Goal: Task Accomplishment & Management: Manage account settings

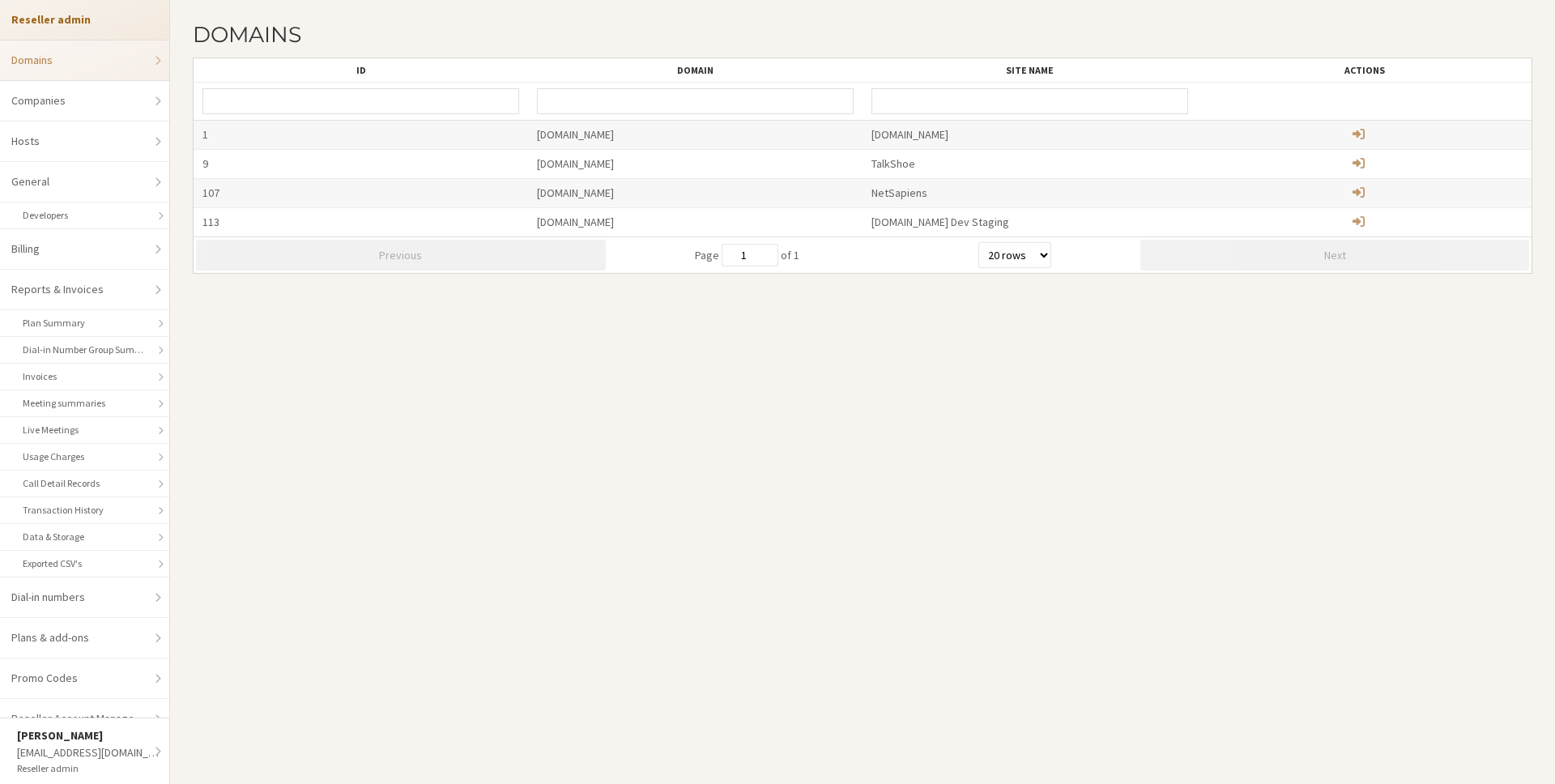
select select "20"
click at [709, 41] on h2 "Domains" at bounding box center [863, 34] width 1339 height 24
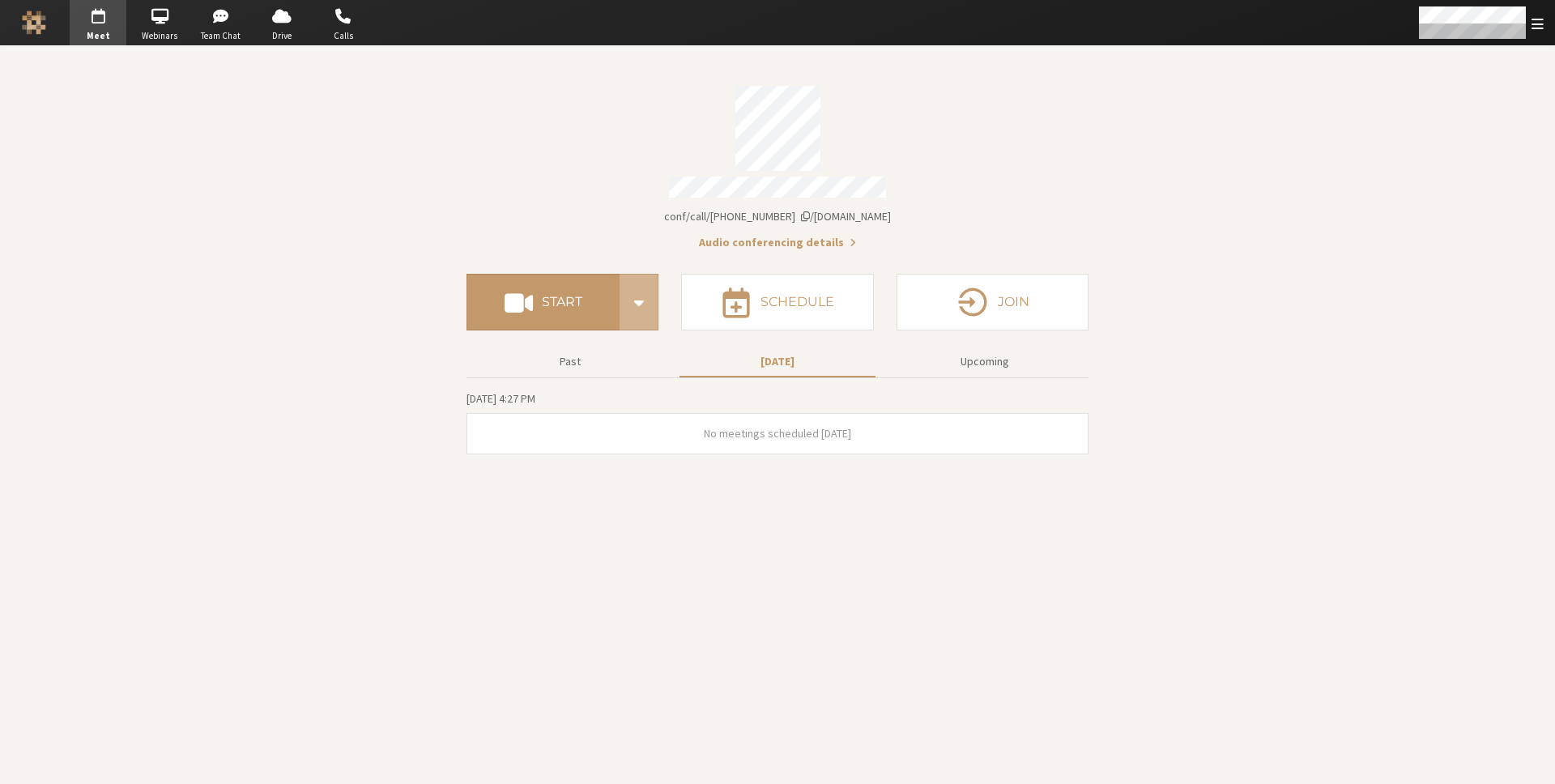
click at [1462, 103] on section "Meeting link iotum.callbridge.rocks/conf/call/8256137 Audio conferencing detail…" at bounding box center [778, 415] width 1555 height 738
click at [1530, 19] on div "Open menu" at bounding box center [1480, 23] width 150 height 45
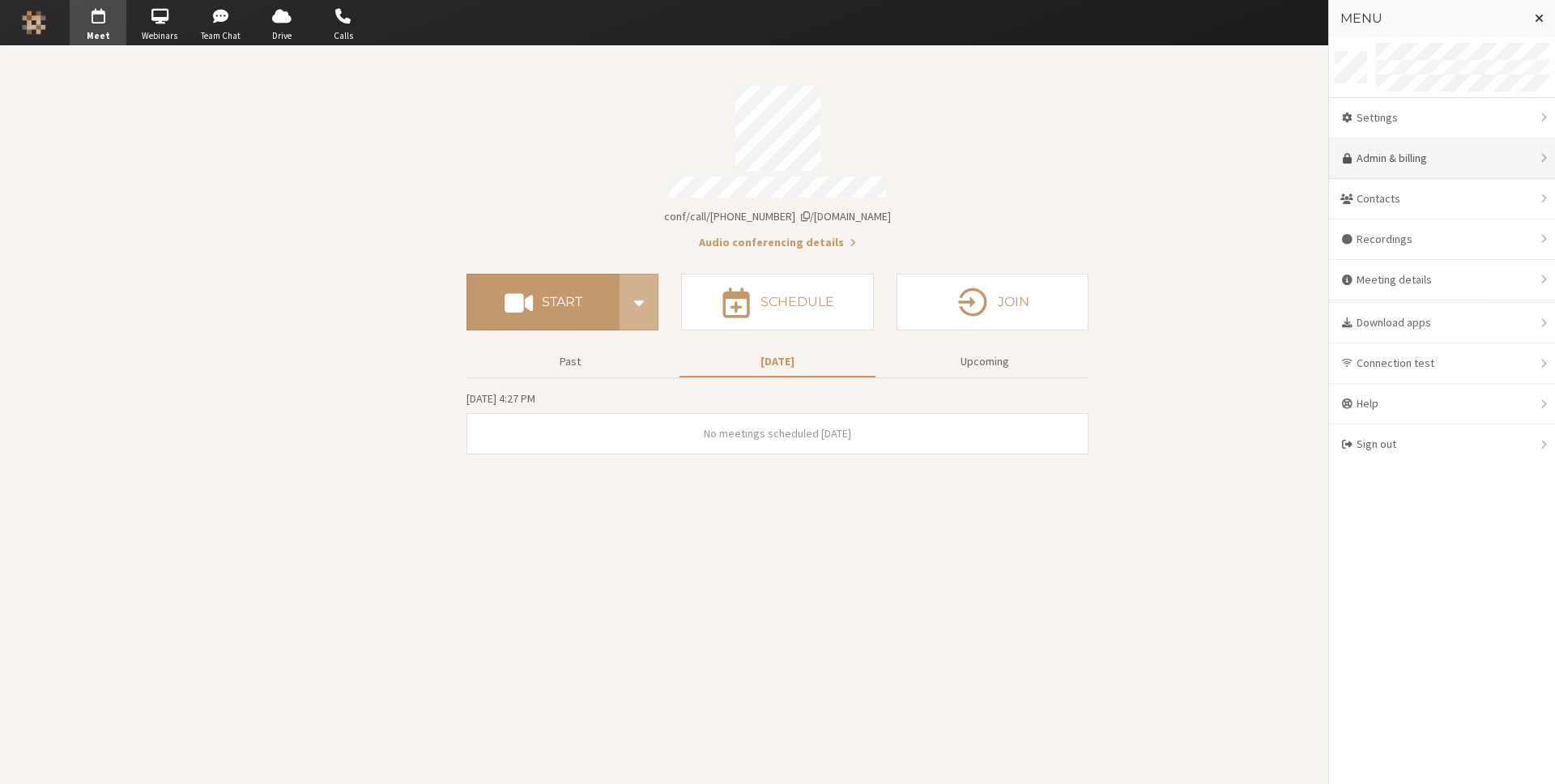
click at [1444, 176] on link "Admin & billing" at bounding box center [1441, 158] width 226 height 41
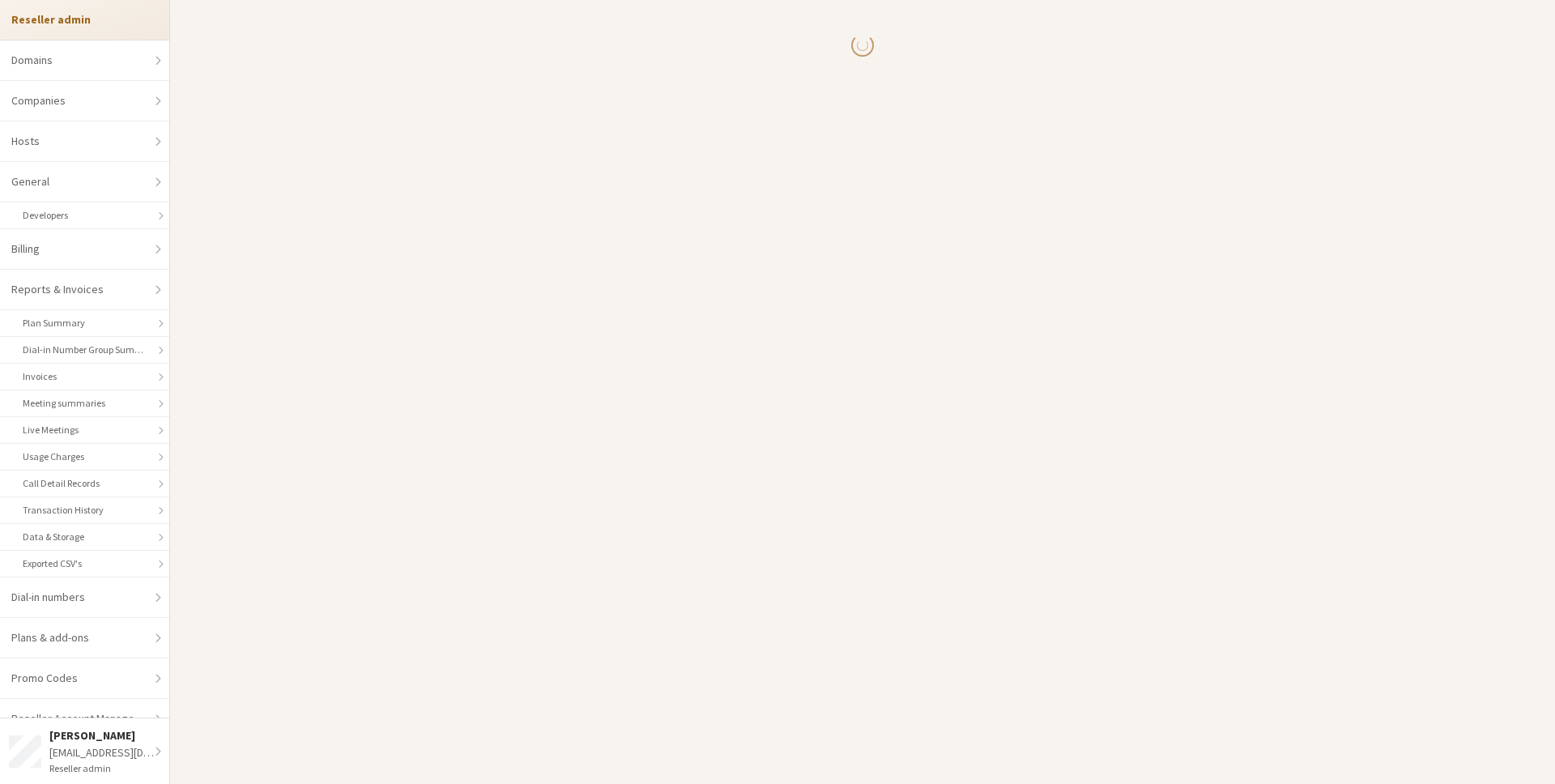
select select "10"
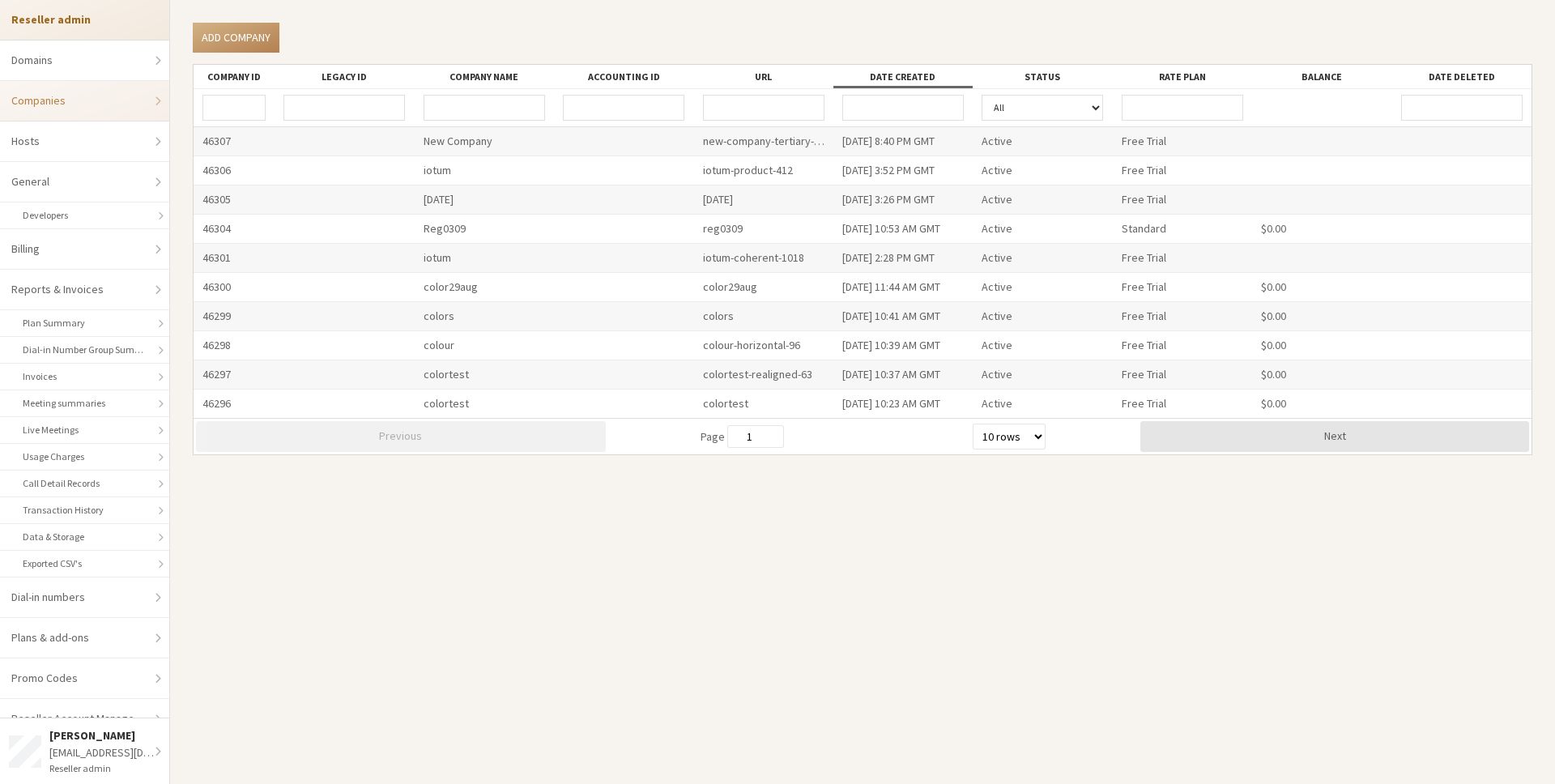
click at [769, 109] on input "URL" at bounding box center [763, 107] width 121 height 26
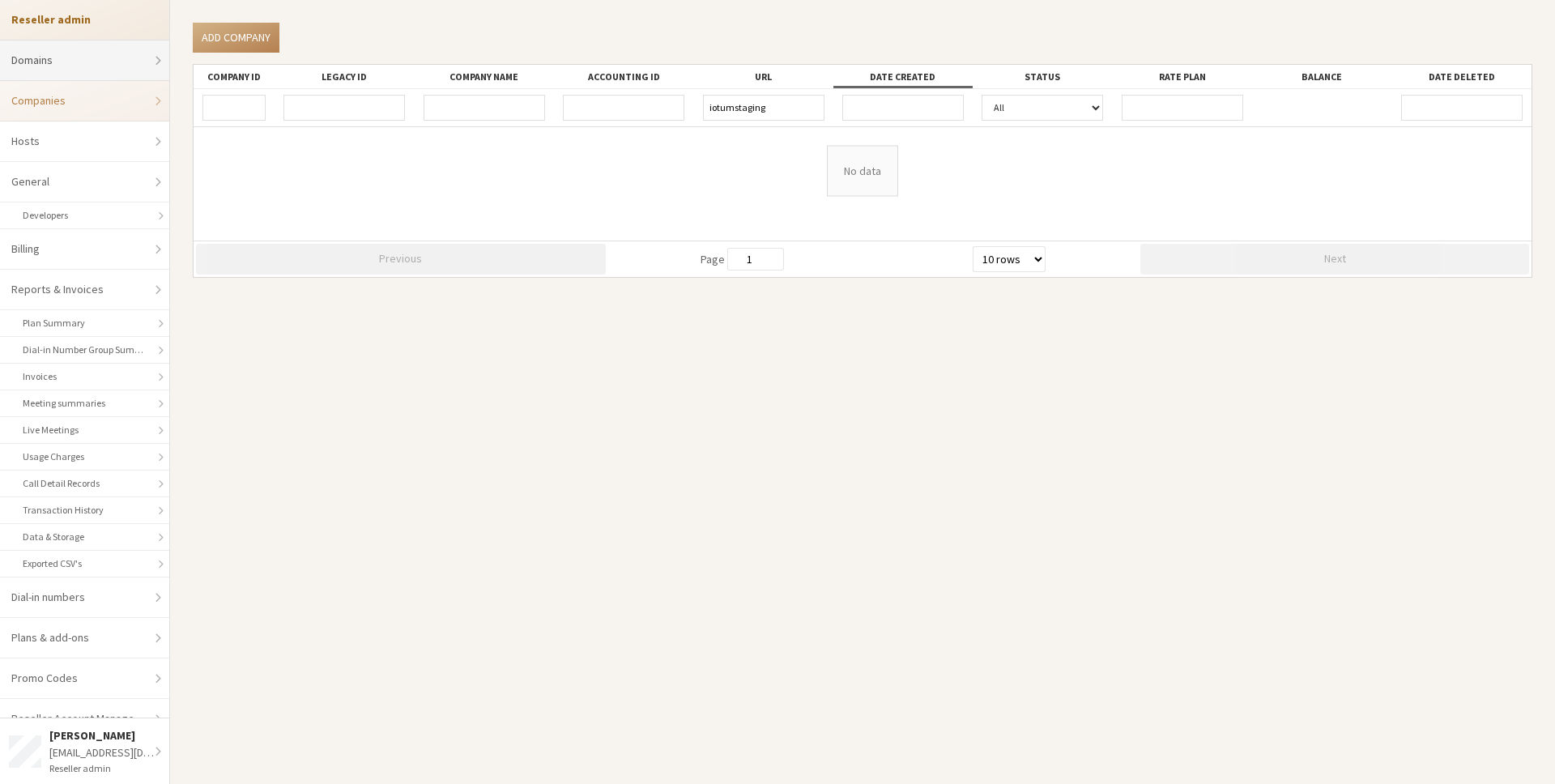
type input "iotumstaging"
click at [58, 61] on link "Domains" at bounding box center [84, 61] width 170 height 41
select select "20"
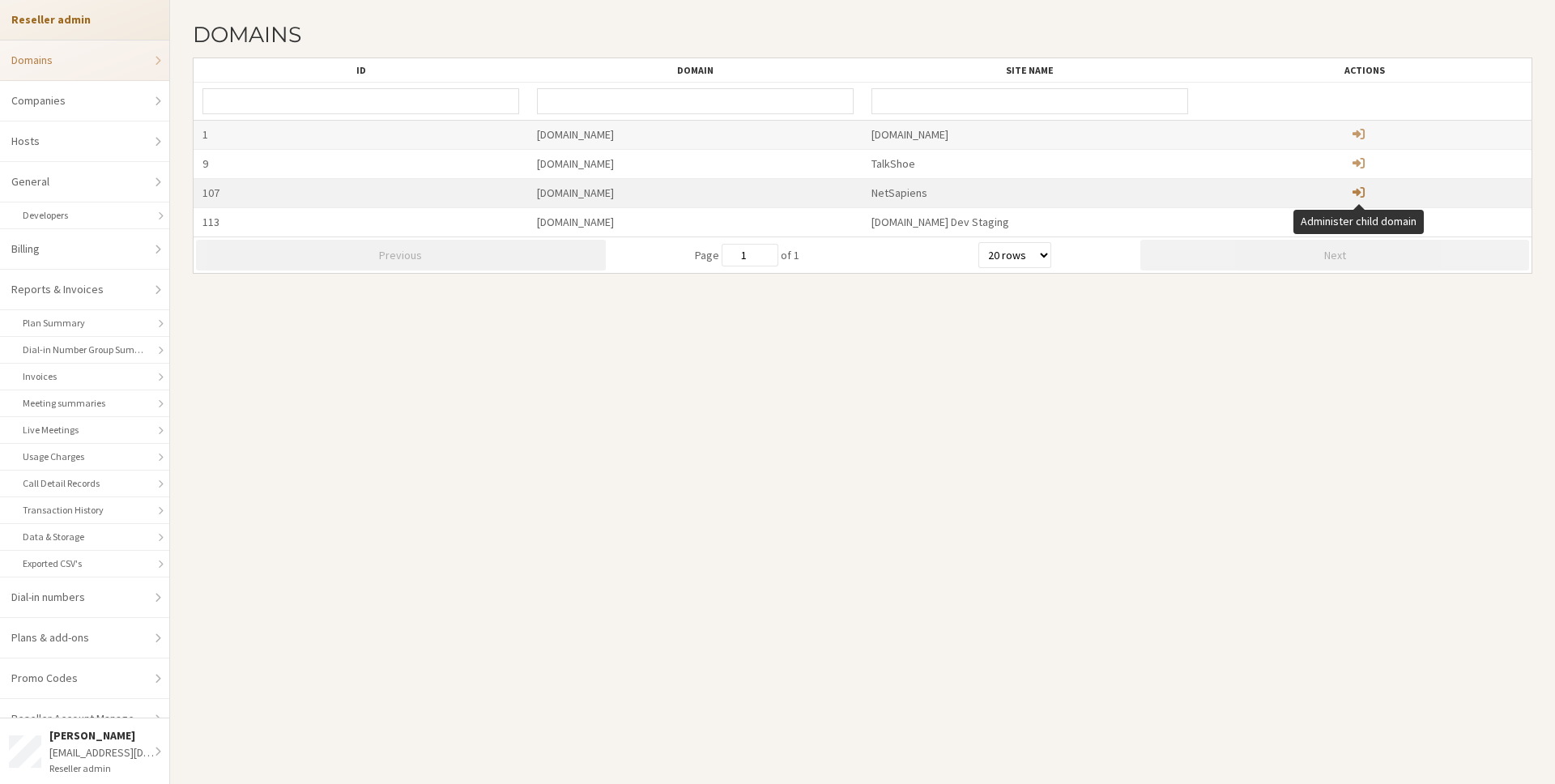
click at [1361, 192] on span "Administer child domain" at bounding box center [1358, 192] width 12 height 14
